Goal: Task Accomplishment & Management: Use online tool/utility

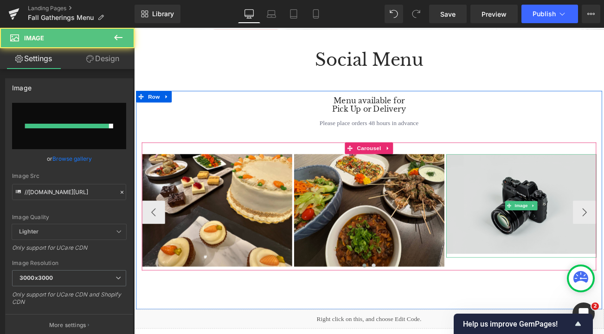
click at [588, 230] on img at bounding box center [596, 238] width 179 height 119
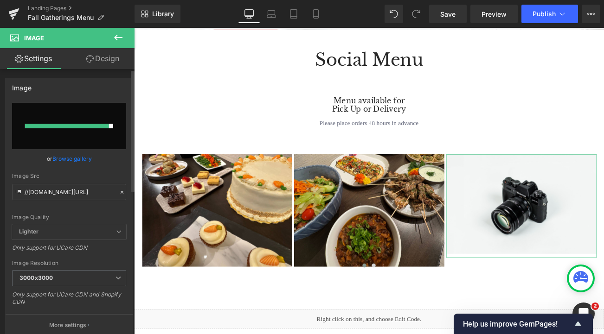
click at [79, 133] on input "file" at bounding box center [69, 126] width 114 height 46
type input "C:\fakepath\4.jpg"
type input "[URL][DOMAIN_NAME]"
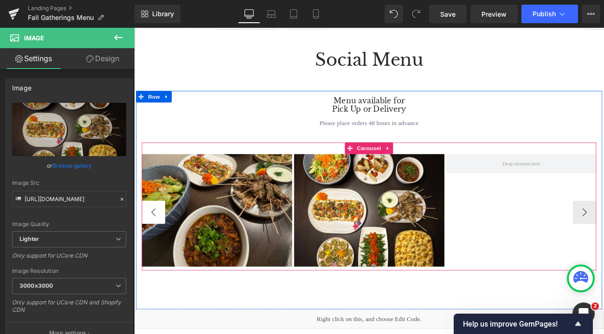
click at [159, 240] on button "‹" at bounding box center [157, 249] width 28 height 28
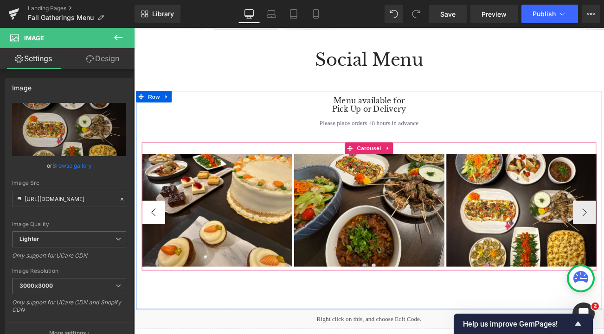
click at [159, 240] on button "‹" at bounding box center [157, 249] width 28 height 28
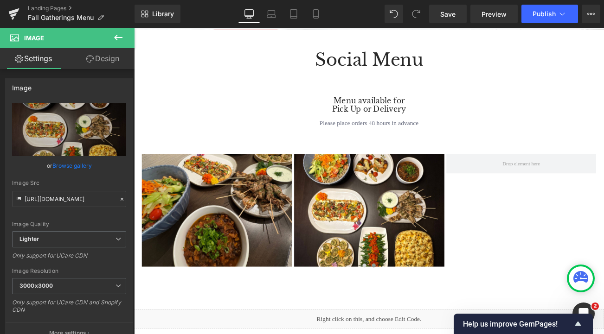
click at [121, 36] on icon at bounding box center [118, 37] width 11 height 11
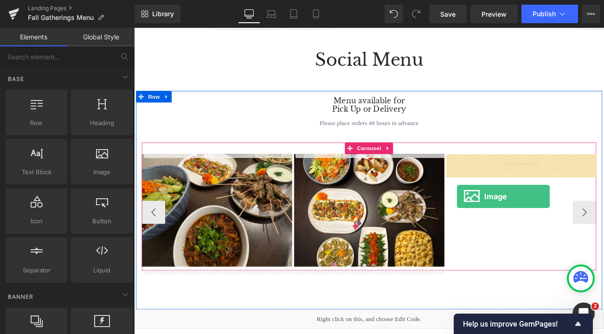
drag, startPoint x: 230, startPoint y: 204, endPoint x: 519, endPoint y: 229, distance: 290.9
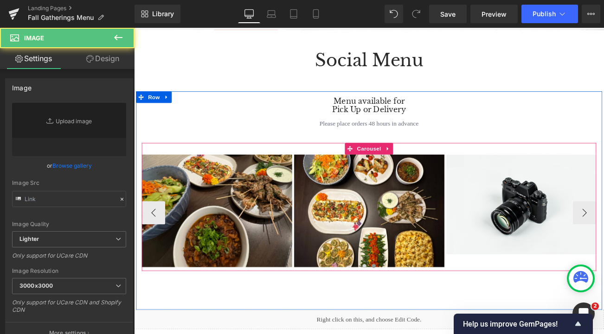
type input "//[DOMAIN_NAME][URL]"
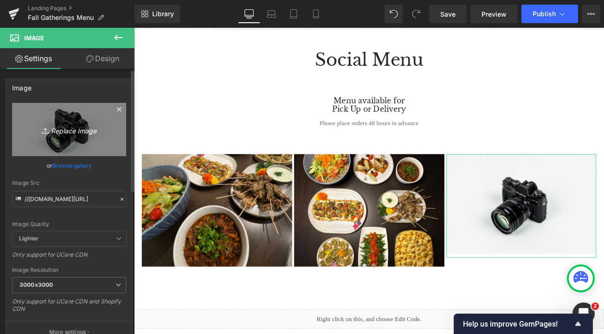
click at [78, 139] on link "Replace Image" at bounding box center [69, 129] width 114 height 53
type input "C:\fakepath\6.jpg"
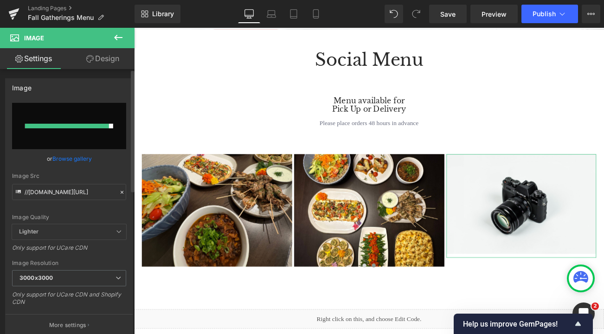
click at [78, 129] on input "file" at bounding box center [69, 126] width 114 height 46
type input "C:\fakepath\6.jpg"
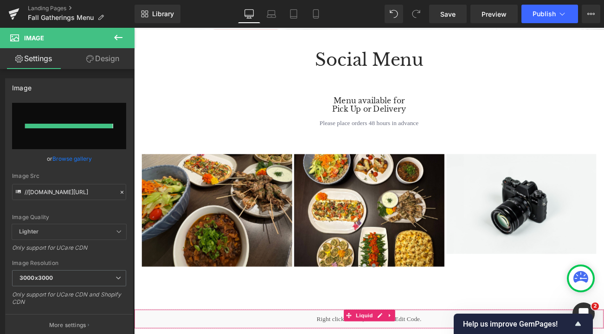
type input "[URL][DOMAIN_NAME]"
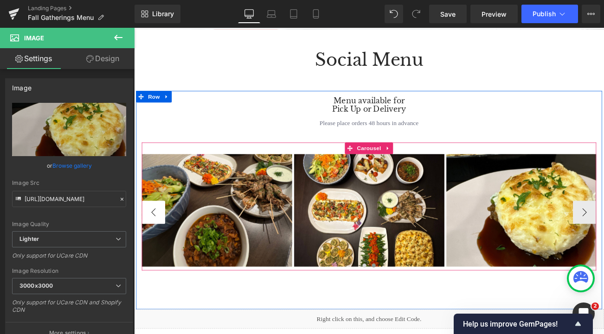
click at [162, 242] on button "‹" at bounding box center [157, 249] width 28 height 28
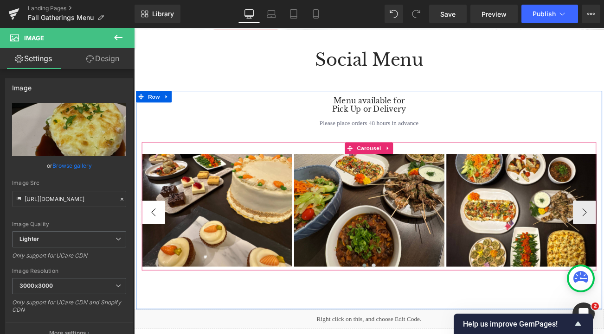
click at [162, 242] on button "‹" at bounding box center [157, 249] width 28 height 28
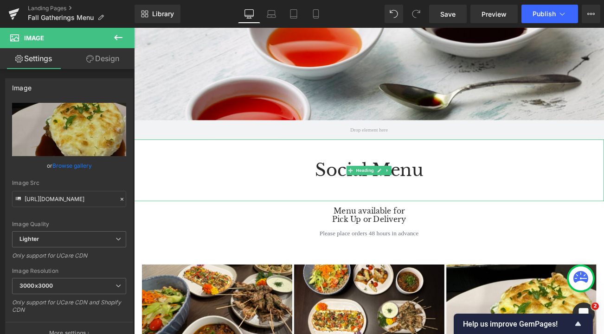
scroll to position [149, 0]
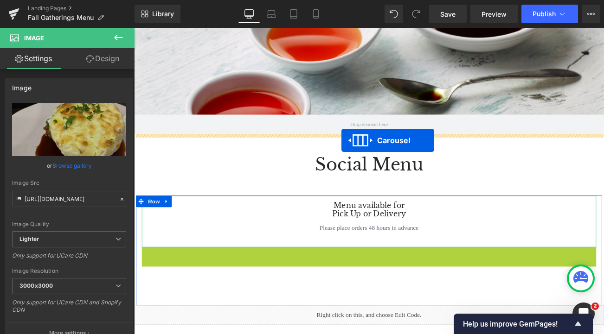
drag, startPoint x: 393, startPoint y: 297, endPoint x: 382, endPoint y: 162, distance: 135.4
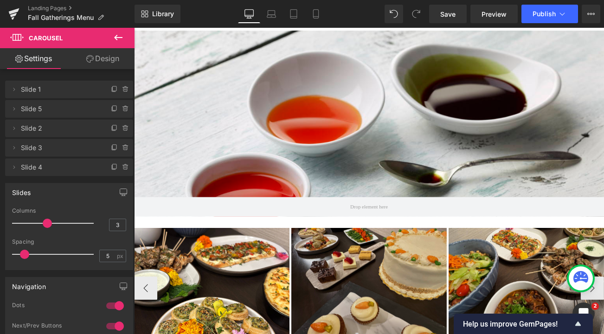
scroll to position [0, 0]
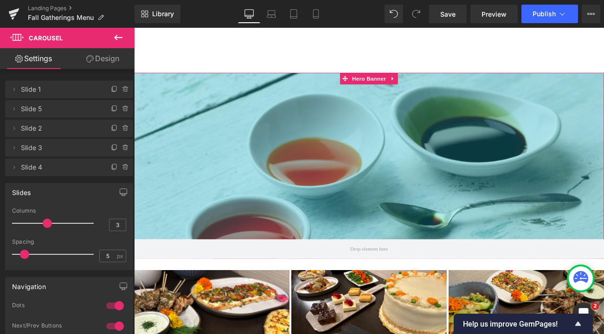
click at [396, 133] on div "Hero Banner 429px" at bounding box center [414, 193] width 561 height 222
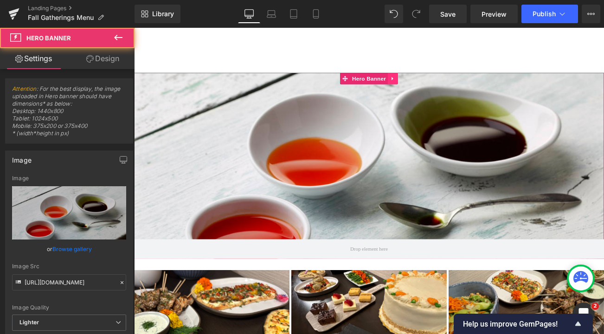
click at [444, 85] on icon at bounding box center [443, 88] width 6 height 7
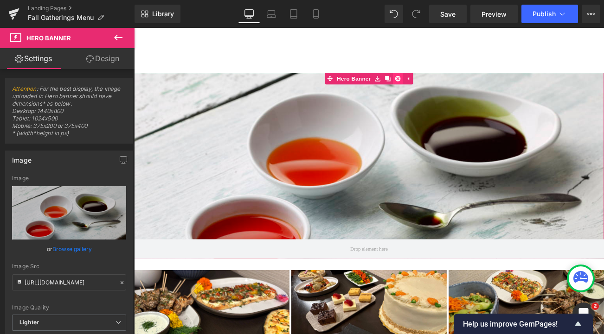
click at [450, 86] on icon at bounding box center [449, 88] width 6 height 6
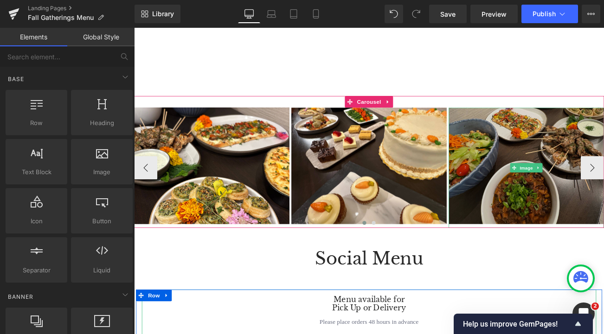
scroll to position [14, 0]
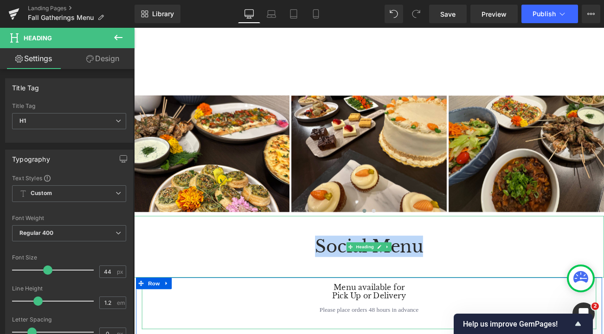
drag, startPoint x: 463, startPoint y: 289, endPoint x: 358, endPoint y: 296, distance: 105.4
click at [358, 296] on h1 "Social Menu" at bounding box center [414, 289] width 561 height 25
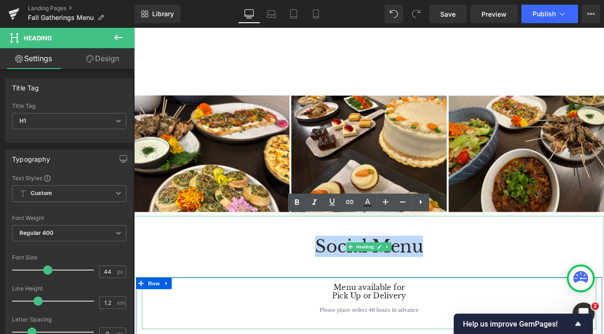
click at [358, 296] on h1 "Social Menu" at bounding box center [414, 289] width 561 height 25
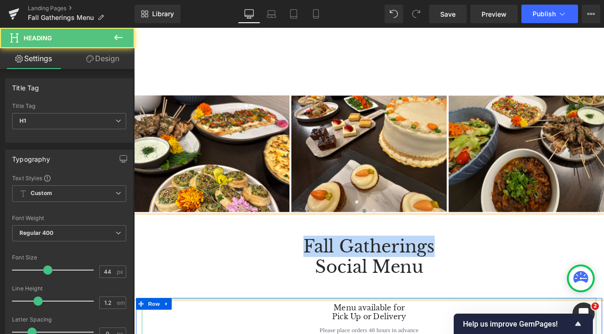
drag, startPoint x: 478, startPoint y: 288, endPoint x: 318, endPoint y: 288, distance: 160.4
click at [318, 288] on h1 "Fall Gatherings" at bounding box center [414, 289] width 561 height 25
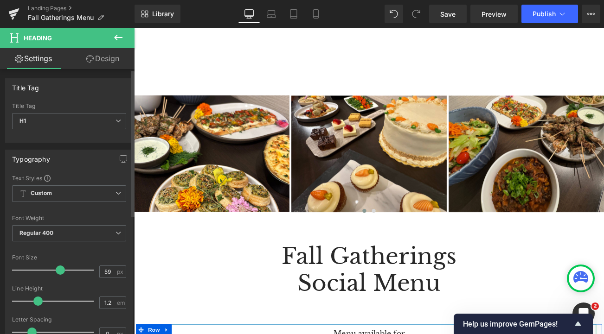
type input "60"
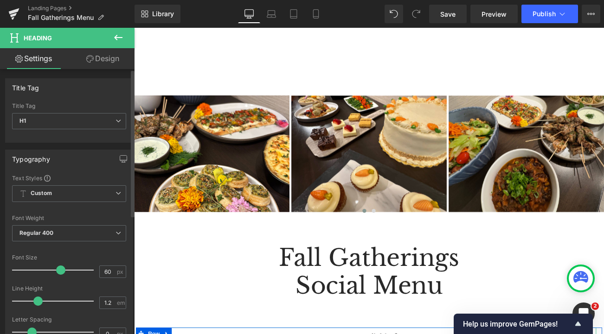
drag, startPoint x: 49, startPoint y: 272, endPoint x: 62, endPoint y: 274, distance: 12.7
click at [62, 274] on div at bounding box center [55, 270] width 77 height 19
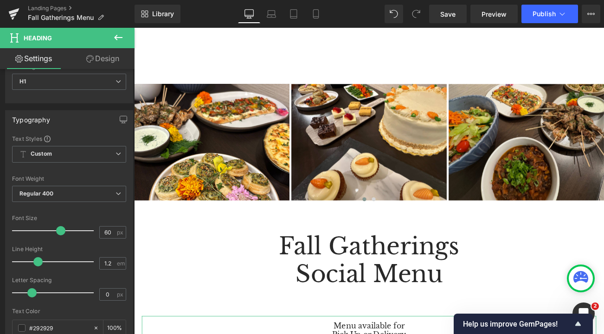
scroll to position [0, 0]
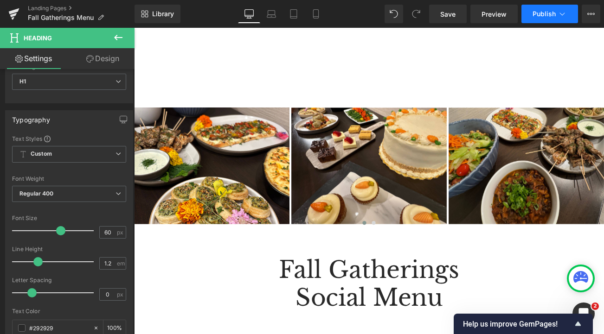
click at [555, 17] on button "Publish" at bounding box center [549, 14] width 57 height 19
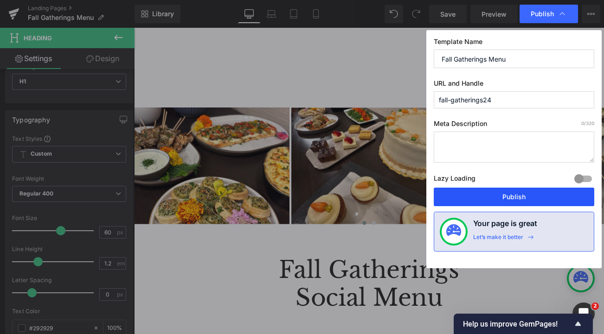
click at [519, 199] on button "Publish" at bounding box center [514, 197] width 160 height 19
